Goal: Task Accomplishment & Management: Complete application form

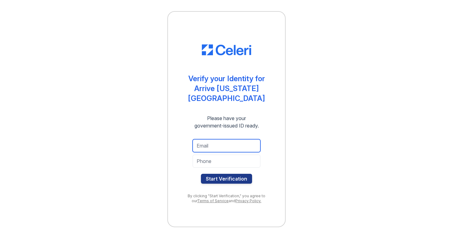
click at [210, 139] on input "email" at bounding box center [227, 145] width 68 height 13
type input "natezhangzyq@outlook.com"
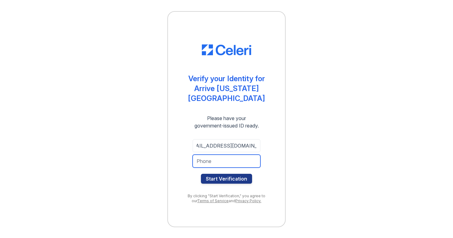
click at [213, 154] on input "tel" at bounding box center [227, 160] width 68 height 13
type input "7654090851"
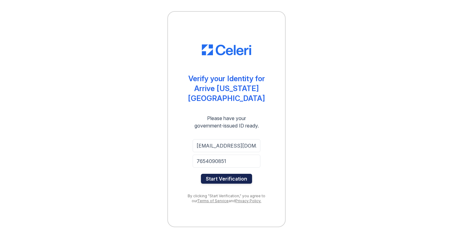
click at [215, 173] on button "Start Verification" at bounding box center [226, 178] width 51 height 10
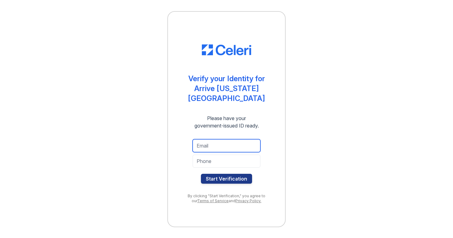
click at [214, 142] on input "email" at bounding box center [227, 145] width 68 height 13
type input "natezhangzyq@outlook.com"
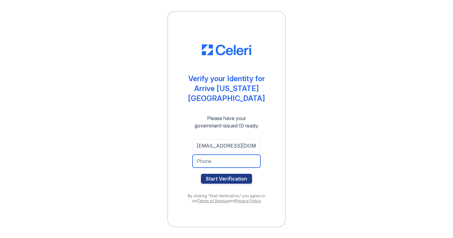
click at [237, 157] on input "tel" at bounding box center [227, 160] width 68 height 13
type input "7654090851"
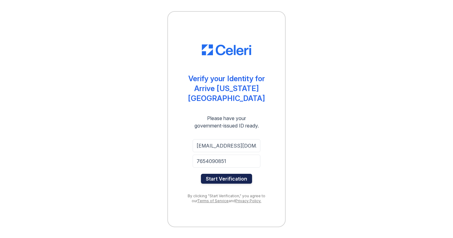
click at [236, 173] on button "Start Verification" at bounding box center [226, 178] width 51 height 10
